Goal: Task Accomplishment & Management: Use online tool/utility

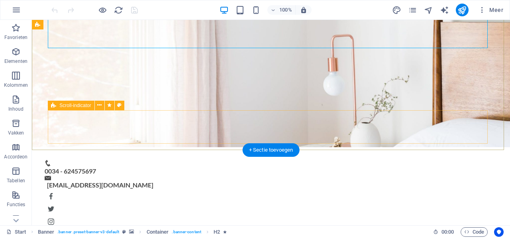
scroll to position [80, 0]
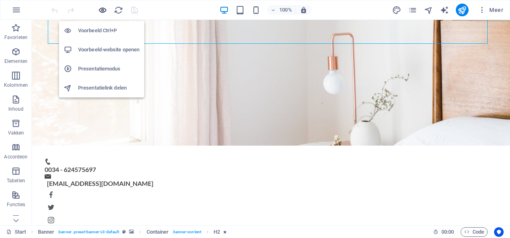
click at [104, 12] on icon "button" at bounding box center [102, 10] width 9 height 9
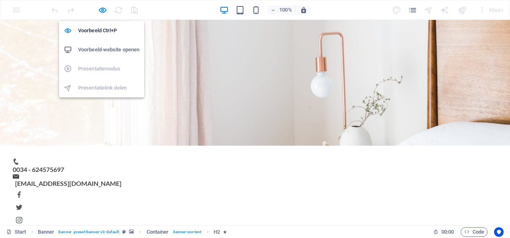
click at [100, 49] on h6 "Voorbeeld-website openen" at bounding box center [108, 50] width 61 height 10
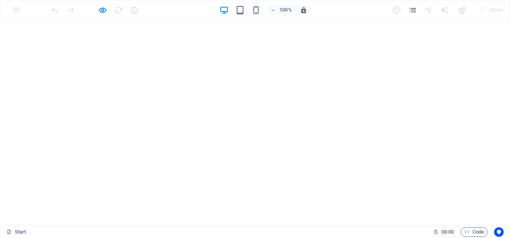
scroll to position [916, 0]
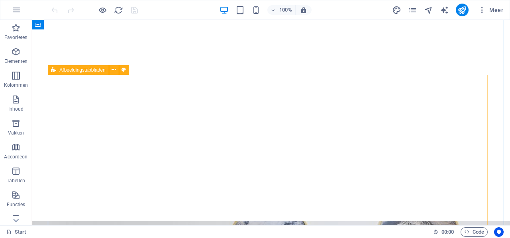
scroll to position [876, 0]
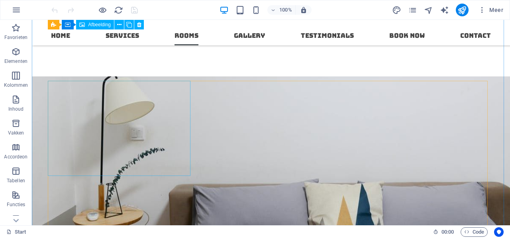
scroll to position [837, 0]
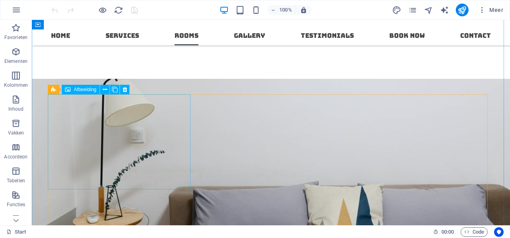
click at [82, 89] on span "Afbeelding" at bounding box center [85, 89] width 23 height 5
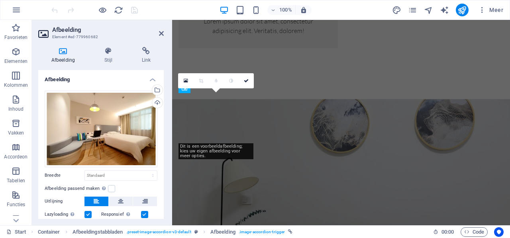
scroll to position [1039, 0]
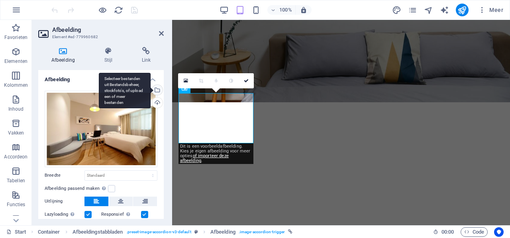
click at [155, 90] on div "Selecteer bestanden uit Bestandsbeheer, stockfoto's, of upload een of meer best…" at bounding box center [157, 91] width 12 height 12
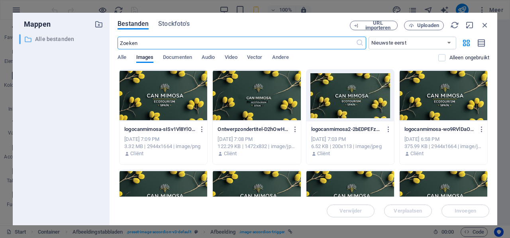
click at [40, 40] on p "Alle bestanden" at bounding box center [61, 39] width 53 height 9
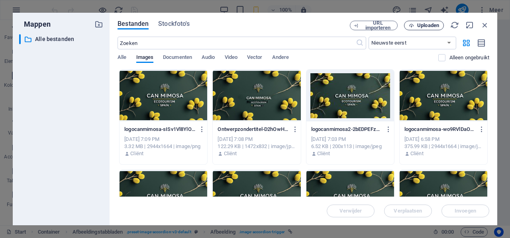
click at [421, 24] on span "Uploaden" at bounding box center [428, 25] width 22 height 5
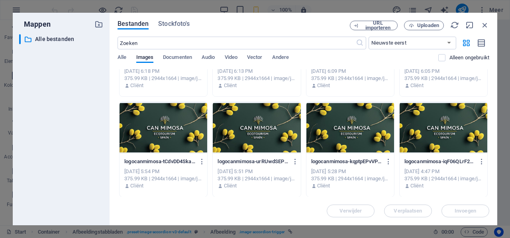
scroll to position [169, 0]
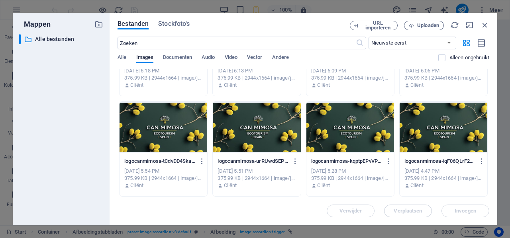
click at [172, 138] on div at bounding box center [164, 128] width 88 height 52
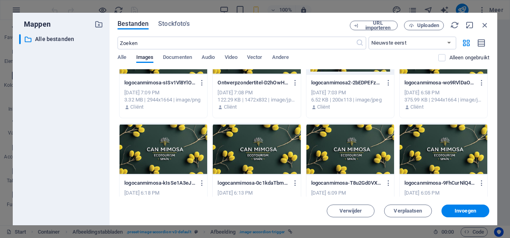
scroll to position [10, 0]
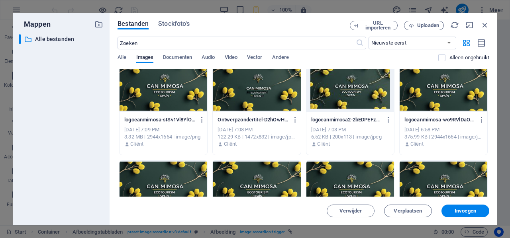
click at [424, 100] on div at bounding box center [444, 86] width 88 height 52
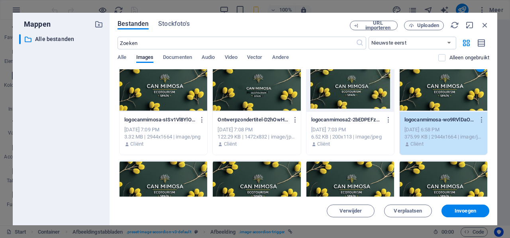
click at [360, 92] on div at bounding box center [350, 86] width 88 height 52
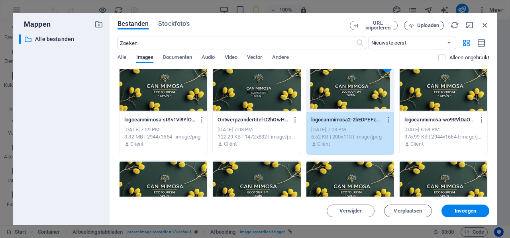
click at [287, 93] on div at bounding box center [257, 86] width 88 height 52
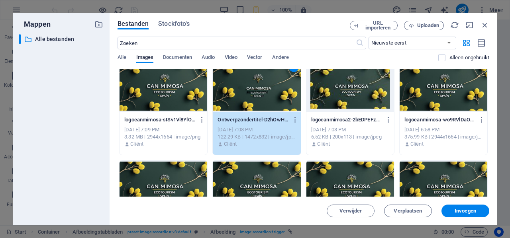
click at [203, 94] on div at bounding box center [164, 86] width 88 height 52
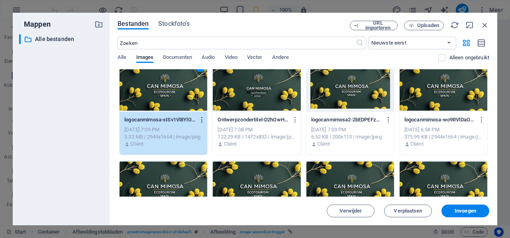
click at [200, 120] on icon "button" at bounding box center [202, 119] width 8 height 7
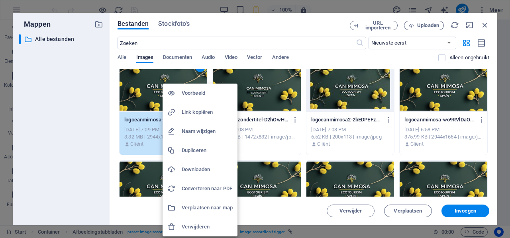
click at [206, 230] on h6 "Verwijderen" at bounding box center [207, 227] width 51 height 10
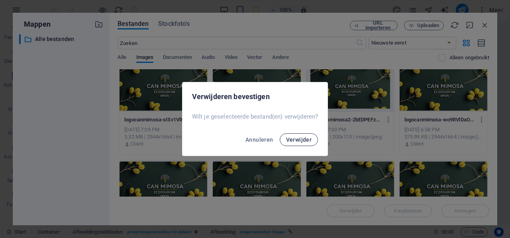
click at [298, 143] on button "Verwijder" at bounding box center [299, 139] width 39 height 13
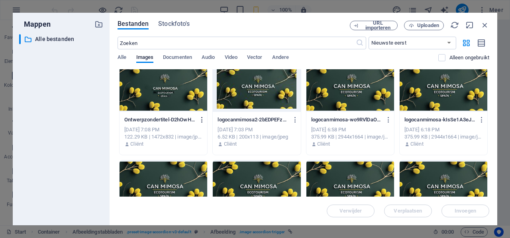
click at [200, 117] on icon "button" at bounding box center [202, 119] width 8 height 7
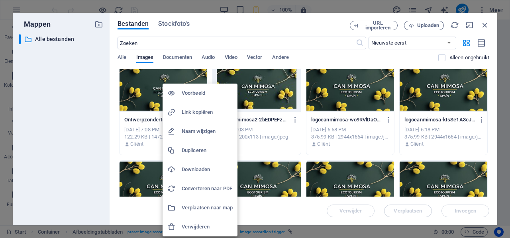
click at [205, 225] on h6 "Verwijderen" at bounding box center [207, 227] width 51 height 10
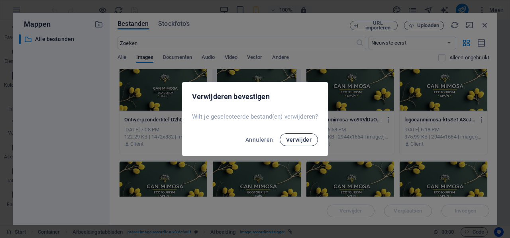
click at [294, 141] on span "Verwijder" at bounding box center [299, 140] width 26 height 6
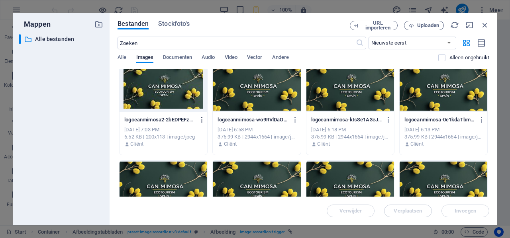
click at [198, 121] on icon "button" at bounding box center [202, 119] width 8 height 7
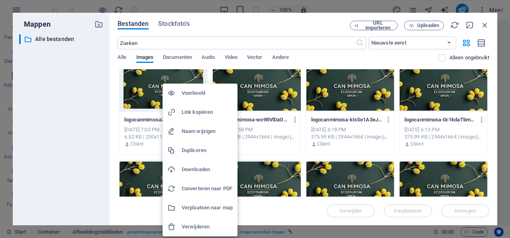
click at [206, 223] on h6 "Verwijderen" at bounding box center [207, 227] width 51 height 10
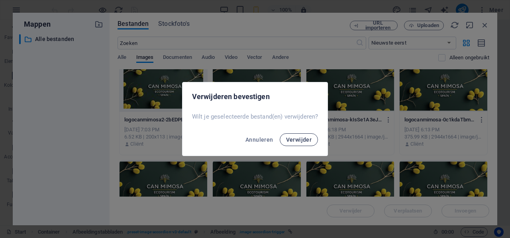
click at [294, 140] on span "Verwijder" at bounding box center [299, 140] width 26 height 6
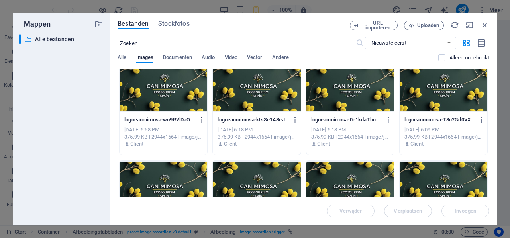
click at [199, 120] on icon "button" at bounding box center [202, 119] width 8 height 7
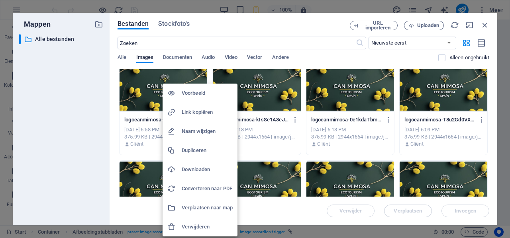
click at [199, 223] on h6 "Verwijderen" at bounding box center [207, 227] width 51 height 10
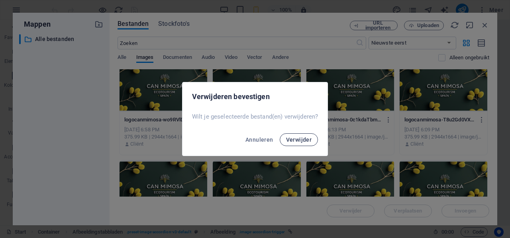
click at [312, 136] on button "Verwijder" at bounding box center [299, 139] width 39 height 13
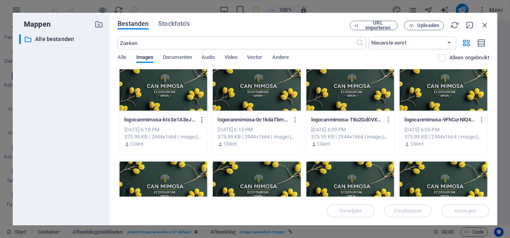
click at [204, 121] on icon "button" at bounding box center [202, 119] width 8 height 7
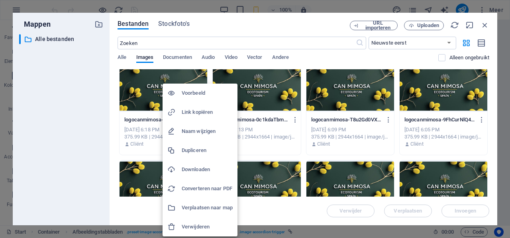
click at [188, 227] on h6 "Verwijderen" at bounding box center [207, 227] width 51 height 10
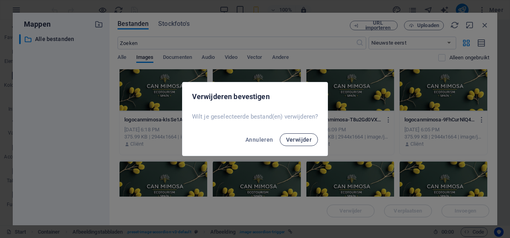
click at [297, 138] on span "Verwijder" at bounding box center [299, 140] width 26 height 6
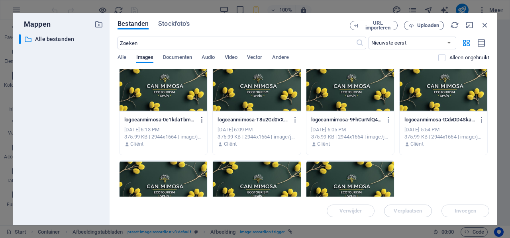
click at [205, 120] on icon "button" at bounding box center [202, 119] width 8 height 7
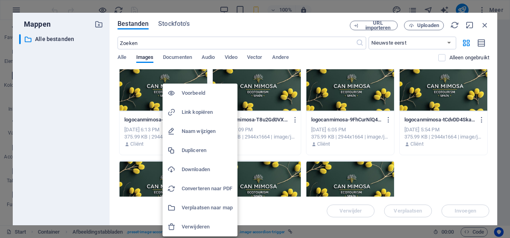
click at [221, 227] on h6 "Verwijderen" at bounding box center [207, 227] width 51 height 10
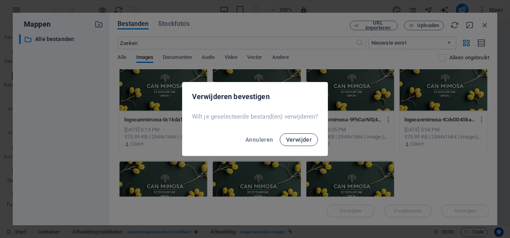
click at [298, 141] on span "Verwijder" at bounding box center [299, 140] width 26 height 6
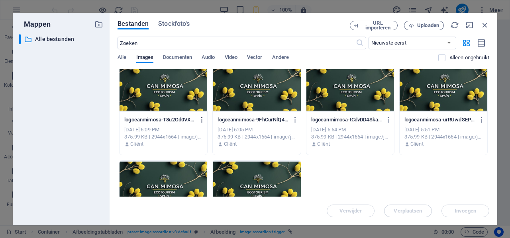
click at [202, 118] on icon "button" at bounding box center [202, 119] width 8 height 7
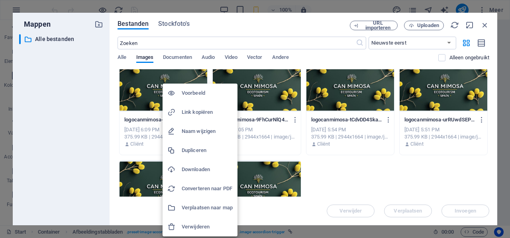
click at [205, 226] on h6 "Verwijderen" at bounding box center [207, 227] width 51 height 10
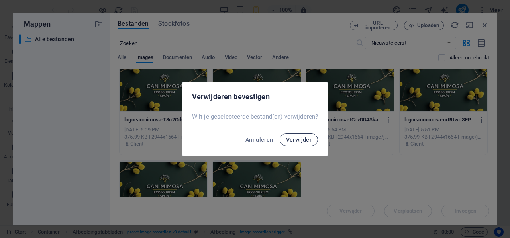
click at [297, 141] on span "Verwijder" at bounding box center [299, 140] width 26 height 6
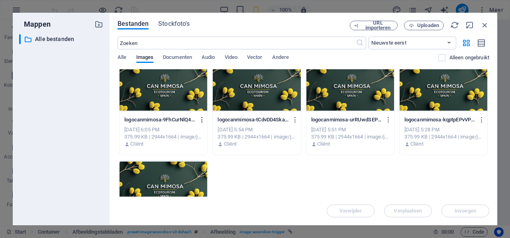
click at [200, 123] on button "button" at bounding box center [200, 120] width 11 height 13
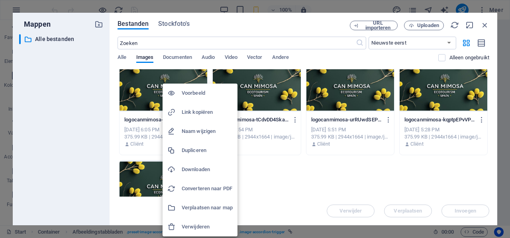
click at [193, 223] on h6 "Verwijderen" at bounding box center [207, 227] width 51 height 10
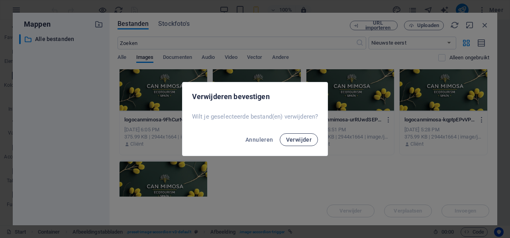
click at [296, 141] on span "Verwijder" at bounding box center [299, 140] width 26 height 6
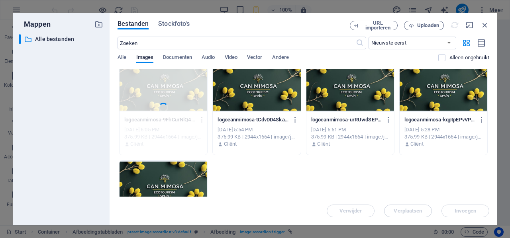
scroll to position [0, 0]
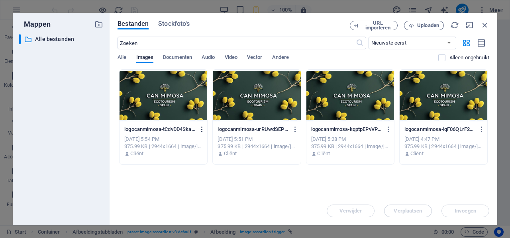
click at [198, 132] on icon "button" at bounding box center [202, 129] width 8 height 7
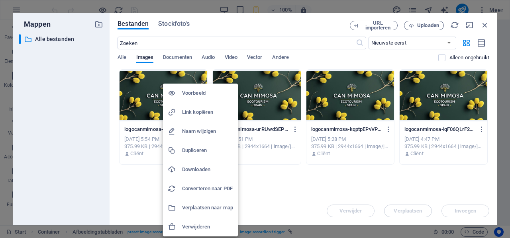
click at [187, 225] on h6 "Verwijderen" at bounding box center [207, 227] width 51 height 10
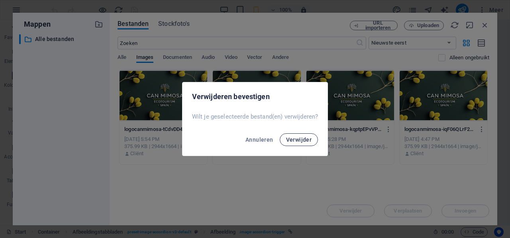
click at [293, 141] on span "Verwijder" at bounding box center [299, 140] width 26 height 6
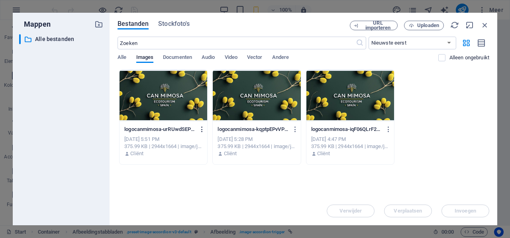
click at [198, 130] on icon "button" at bounding box center [202, 129] width 8 height 7
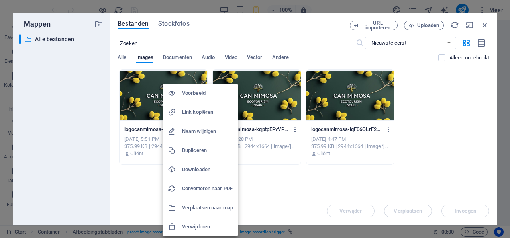
click at [202, 223] on h6 "Verwijderen" at bounding box center [207, 227] width 51 height 10
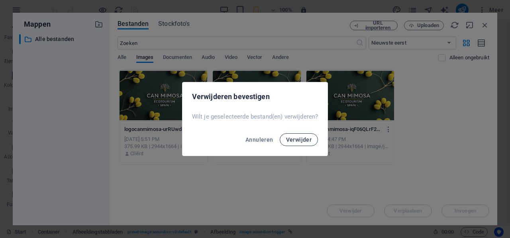
click at [305, 139] on span "Verwijder" at bounding box center [299, 140] width 26 height 6
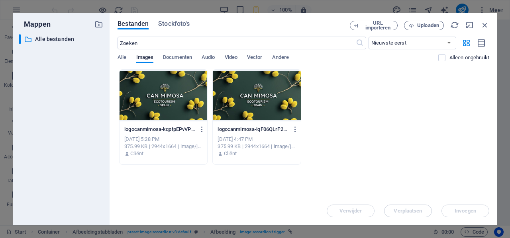
click at [197, 141] on div "Jul 8, 2025 5:28 PM" at bounding box center [163, 139] width 78 height 7
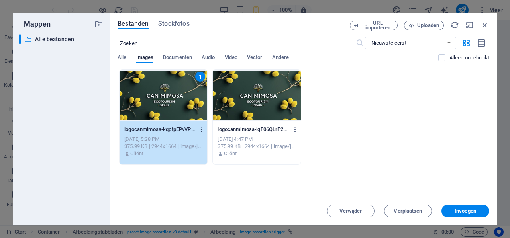
click at [201, 130] on icon "button" at bounding box center [202, 129] width 8 height 7
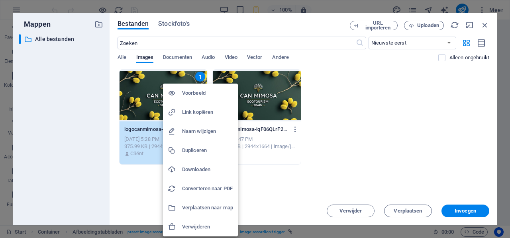
click at [198, 225] on h6 "Verwijderen" at bounding box center [207, 227] width 51 height 10
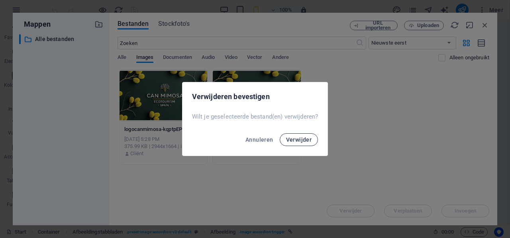
click at [298, 140] on span "Verwijder" at bounding box center [299, 140] width 26 height 6
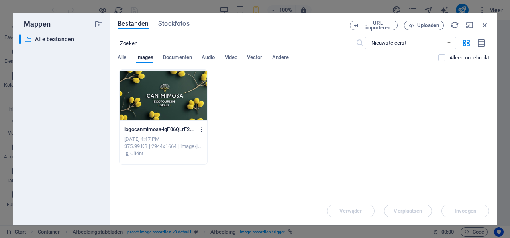
click at [200, 129] on icon "button" at bounding box center [202, 129] width 8 height 7
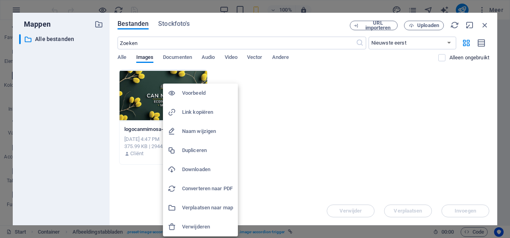
click at [195, 226] on h6 "Verwijderen" at bounding box center [207, 227] width 51 height 10
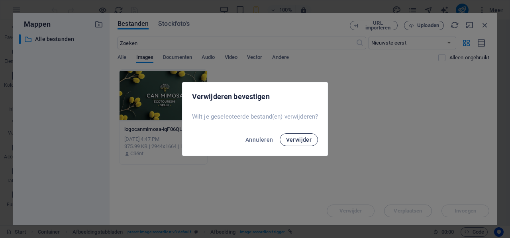
click at [296, 141] on span "Verwijder" at bounding box center [299, 140] width 26 height 6
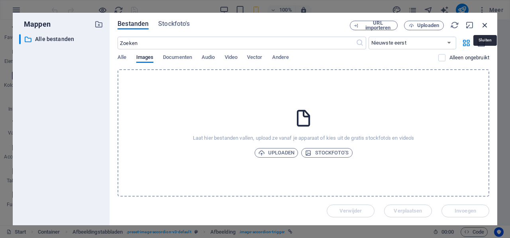
click at [487, 23] on icon "button" at bounding box center [484, 25] width 9 height 9
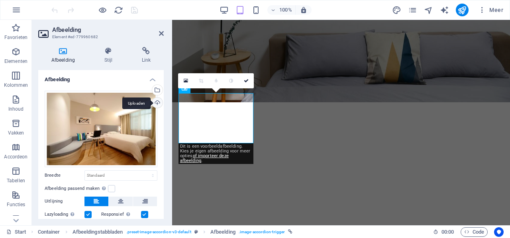
click at [157, 103] on div "Uploaden" at bounding box center [157, 104] width 12 height 12
click at [156, 103] on div "Uploaden" at bounding box center [157, 104] width 12 height 12
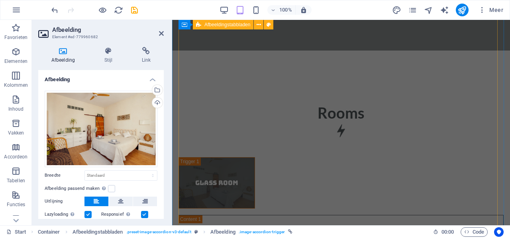
scroll to position [1517, 0]
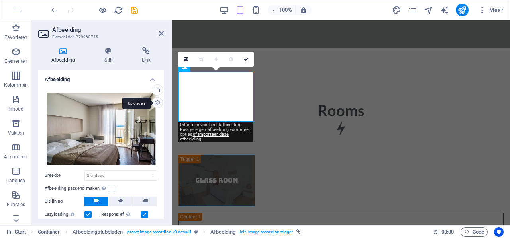
click at [155, 102] on div "Uploaden" at bounding box center [157, 104] width 12 height 12
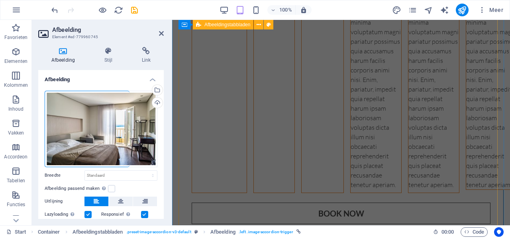
scroll to position [1995, 0]
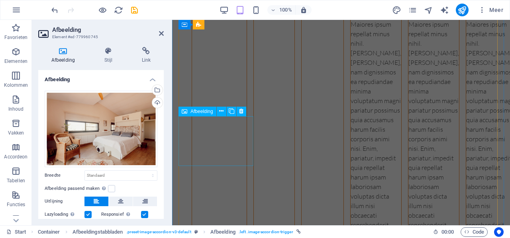
scroll to position [1929, 0]
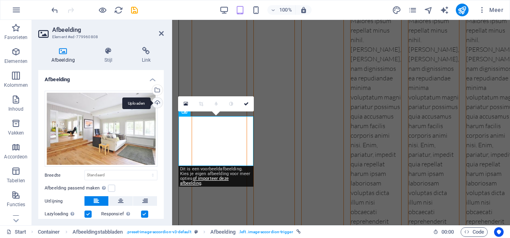
click at [157, 104] on div "Uploaden" at bounding box center [157, 104] width 12 height 12
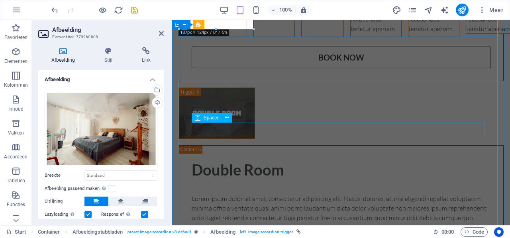
scroll to position [2168, 0]
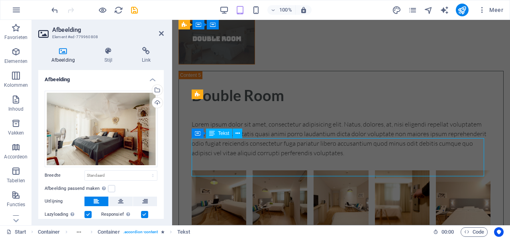
scroll to position [2077, 0]
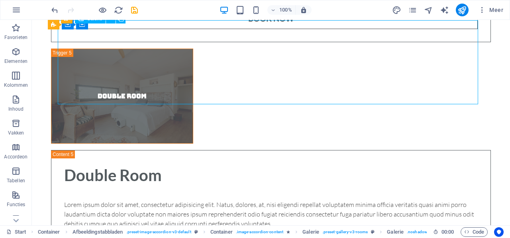
select select "4"
select select "px"
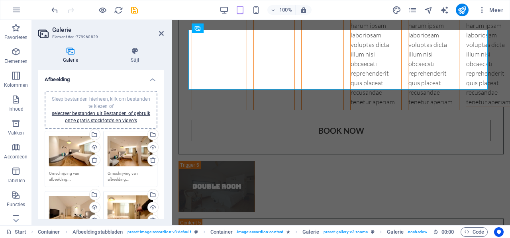
scroll to position [2168, 0]
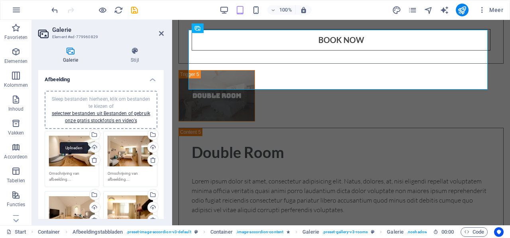
click at [93, 146] on div "Uploaden" at bounding box center [94, 148] width 12 height 12
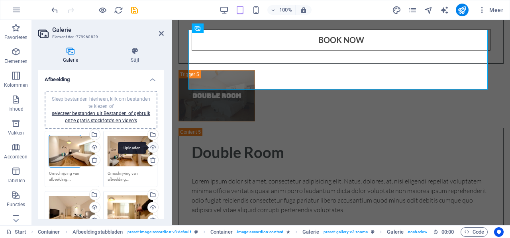
click at [152, 149] on div "Uploaden" at bounding box center [152, 148] width 12 height 12
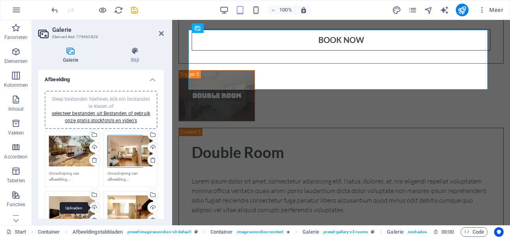
click at [94, 207] on div "Uploaden" at bounding box center [94, 208] width 12 height 12
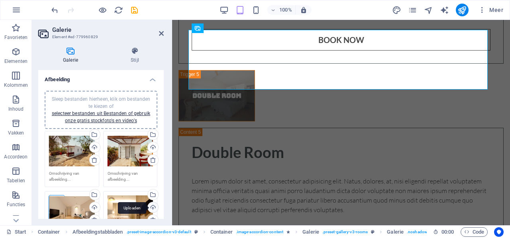
click at [152, 206] on div "Uploaden" at bounding box center [152, 208] width 12 height 12
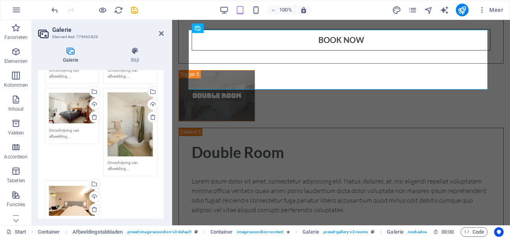
scroll to position [120, 0]
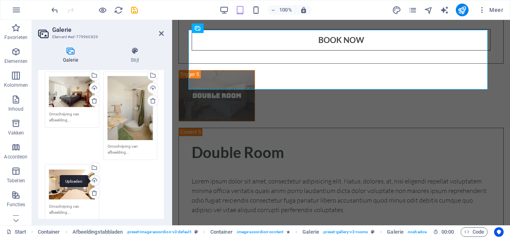
click at [92, 179] on div "Uploaden" at bounding box center [94, 181] width 12 height 12
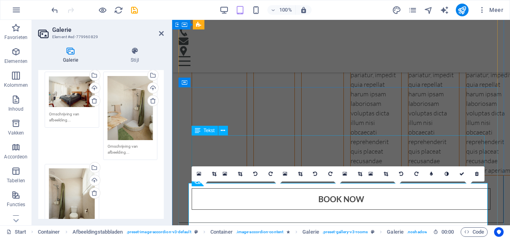
scroll to position [1969, 0]
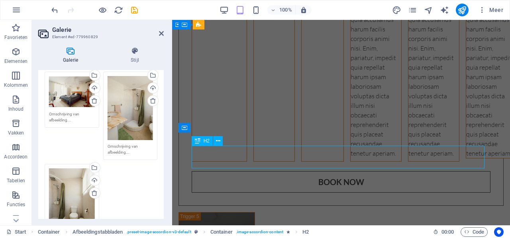
scroll to position [1841, 0]
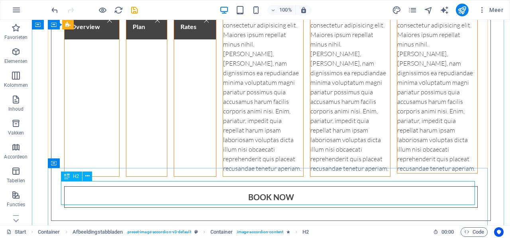
drag, startPoint x: 109, startPoint y: 196, endPoint x: 74, endPoint y: 194, distance: 34.7
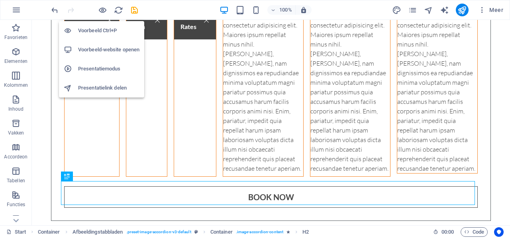
click at [104, 51] on h6 "Voorbeeld-website openen" at bounding box center [108, 50] width 61 height 10
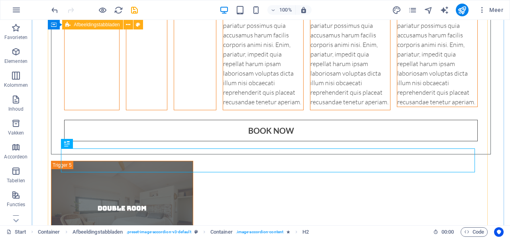
scroll to position [1961, 0]
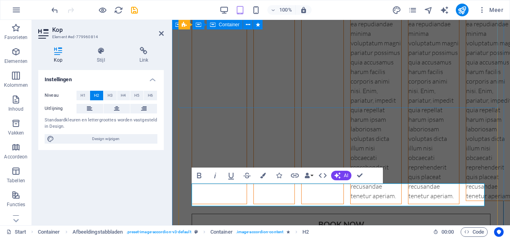
scroll to position [2017, 0]
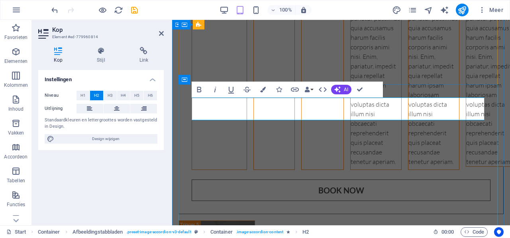
drag, startPoint x: 236, startPoint y: 109, endPoint x: 188, endPoint y: 109, distance: 48.2
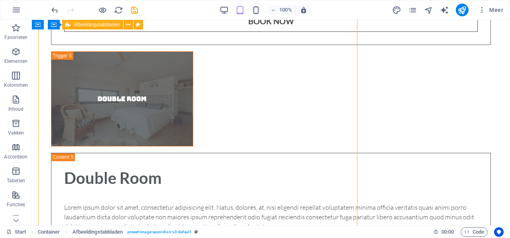
scroll to position [1893, 0]
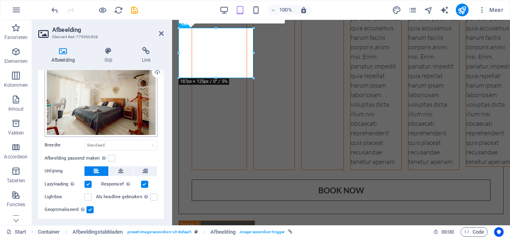
scroll to position [50, 0]
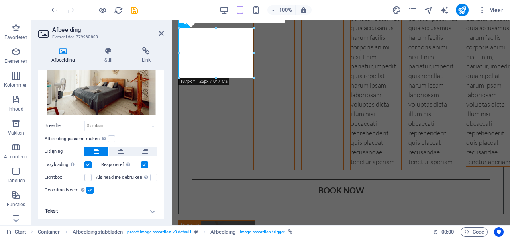
click at [152, 211] on h4 "Tekst" at bounding box center [100, 211] width 125 height 19
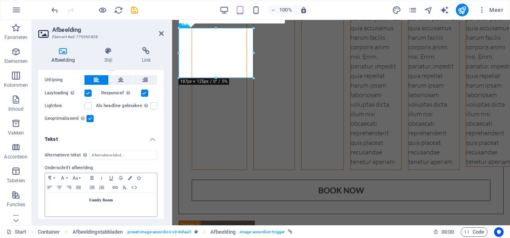
scroll to position [124, 0]
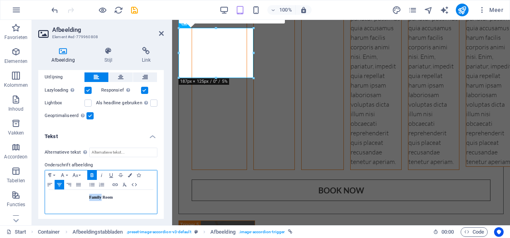
drag, startPoint x: 100, startPoint y: 196, endPoint x: 88, endPoint y: 194, distance: 11.7
click at [89, 195] on strong "Family Room" at bounding box center [101, 197] width 24 height 4
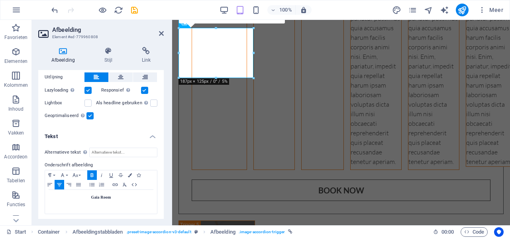
click at [135, 137] on h4 "Tekst" at bounding box center [100, 134] width 125 height 14
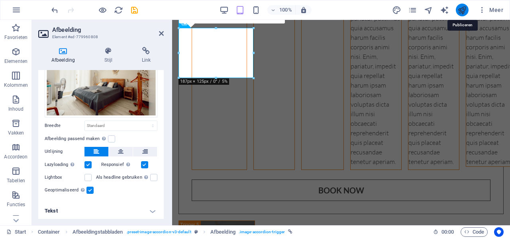
click at [458, 7] on icon "publish" at bounding box center [461, 10] width 9 height 9
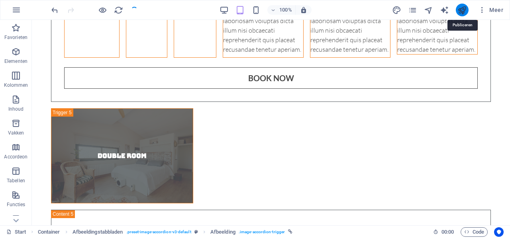
checkbox input "false"
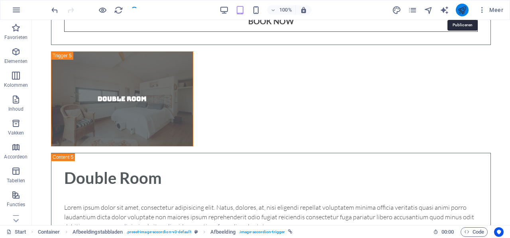
scroll to position [1893, 0]
